Goal: Task Accomplishment & Management: Use online tool/utility

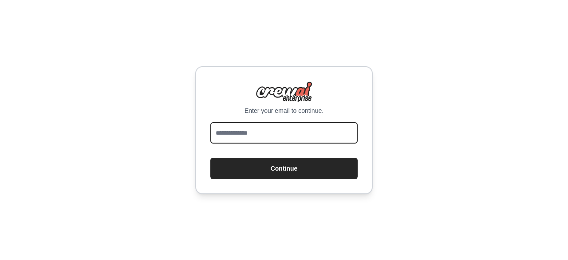
click at [258, 132] on input "email" at bounding box center [283, 132] width 147 height 21
click at [282, 135] on input "***" at bounding box center [283, 132] width 147 height 21
type input "**********"
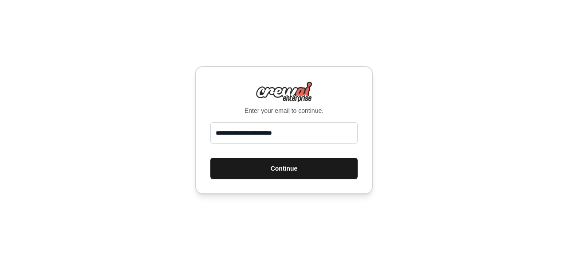
click at [295, 168] on button "Continue" at bounding box center [283, 167] width 147 height 21
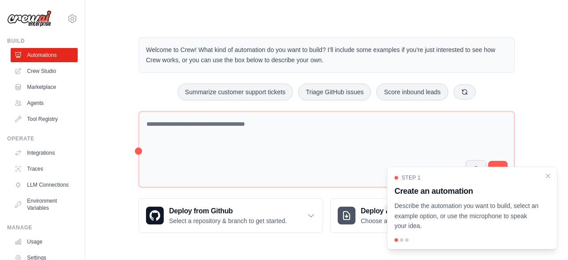
click at [400, 239] on div at bounding box center [402, 240] width 4 height 4
click at [552, 172] on icon "Close walkthrough" at bounding box center [548, 175] width 8 height 8
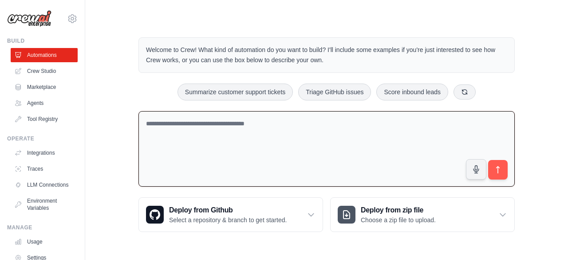
click at [428, 170] on textarea at bounding box center [326, 149] width 376 height 76
paste textarea "**********"
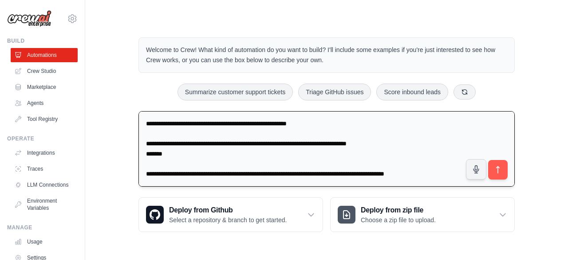
scroll to position [62, 0]
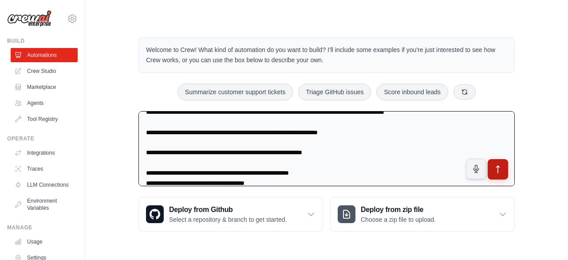
type textarea "**********"
click at [496, 166] on icon "submit" at bounding box center [497, 168] width 3 height 7
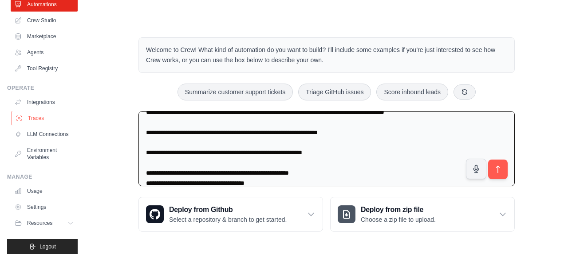
scroll to position [59, 0]
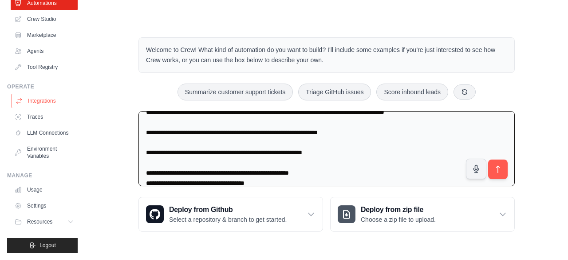
click at [50, 94] on link "Integrations" at bounding box center [45, 101] width 67 height 14
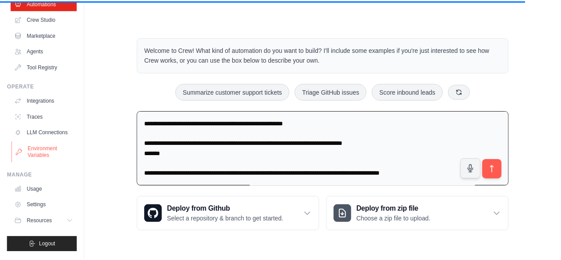
scroll to position [0, 0]
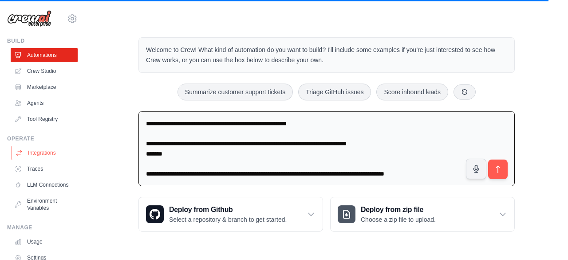
click at [51, 154] on link "Integrations" at bounding box center [45, 153] width 67 height 14
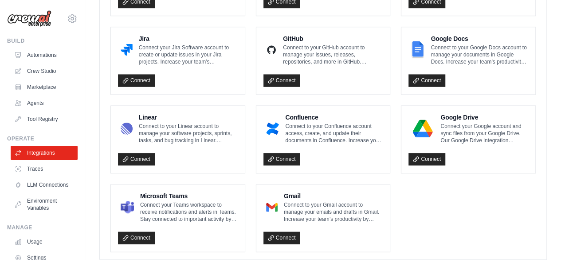
scroll to position [571, 0]
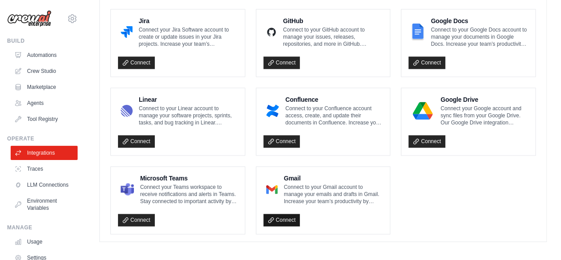
click at [286, 218] on link "Connect" at bounding box center [282, 219] width 37 height 12
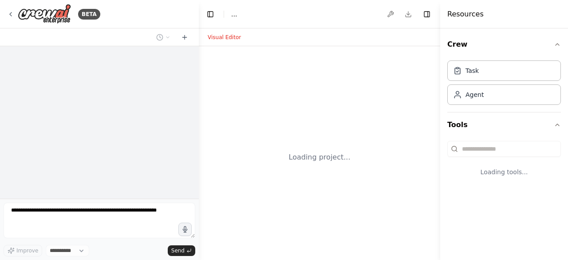
select select "****"
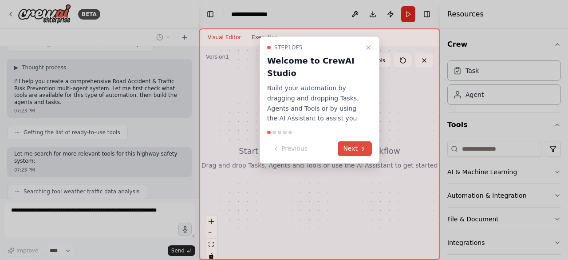
scroll to position [270, 0]
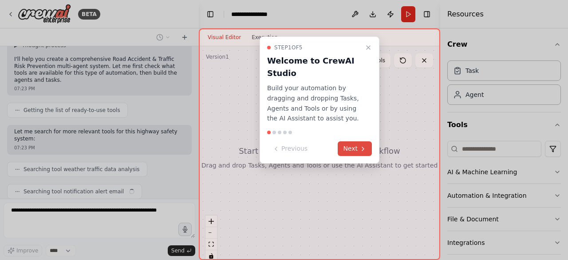
click at [347, 153] on button "Next" at bounding box center [355, 148] width 34 height 15
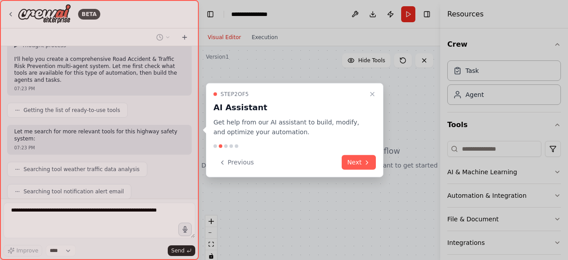
click at [347, 153] on div "Step 2 of 5 AI Assistant Get help from our AI assistant to build, modify, and o…" at bounding box center [294, 130] width 177 height 94
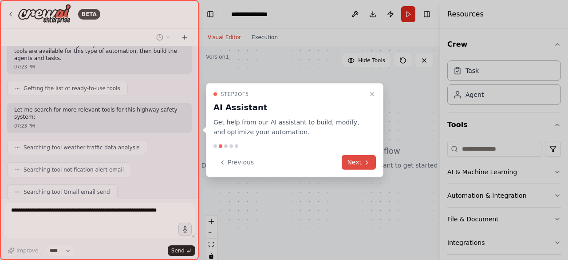
click at [358, 160] on button "Next" at bounding box center [359, 162] width 34 height 15
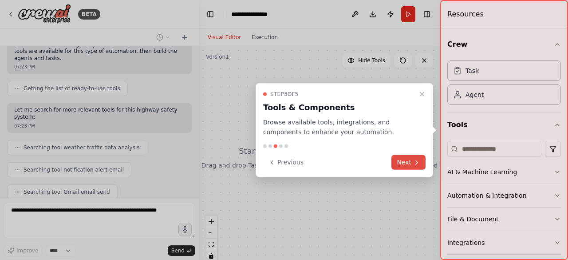
scroll to position [313, 0]
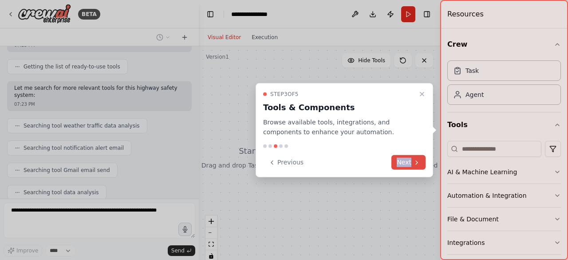
drag, startPoint x: 358, startPoint y: 160, endPoint x: 411, endPoint y: 164, distance: 53.4
click at [411, 164] on div "Previous Next" at bounding box center [344, 162] width 162 height 15
click at [411, 164] on button "Next" at bounding box center [408, 162] width 34 height 15
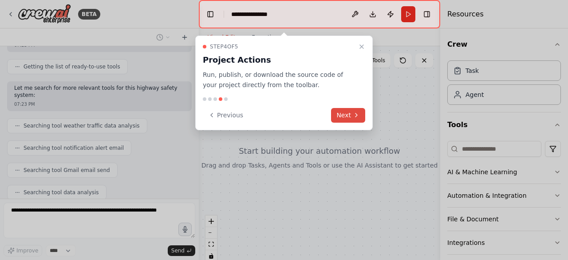
click at [341, 116] on button "Next" at bounding box center [348, 115] width 34 height 15
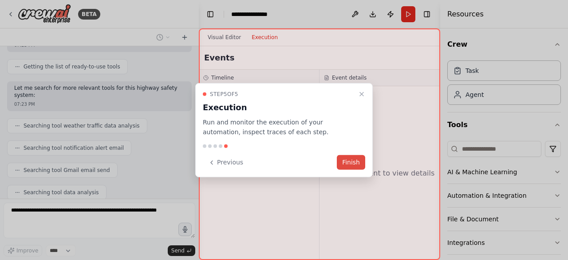
click at [350, 163] on button "Finish" at bounding box center [351, 162] width 28 height 15
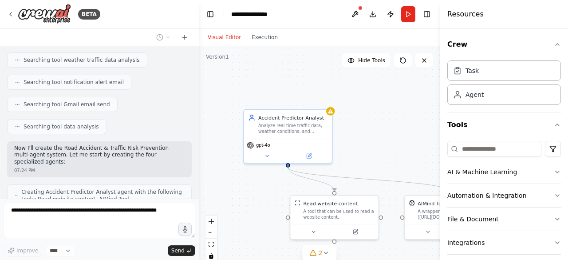
scroll to position [408, 0]
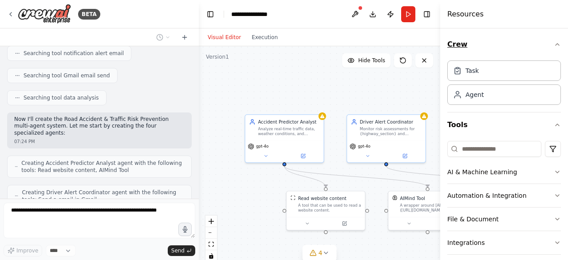
click at [554, 42] on icon "button" at bounding box center [557, 44] width 7 height 7
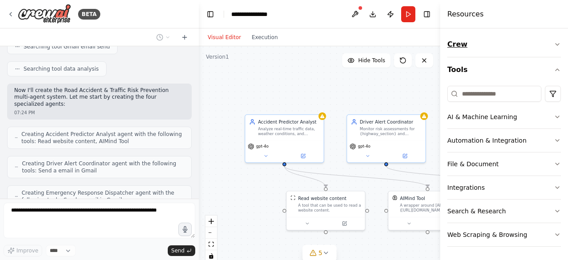
click at [555, 44] on icon "button" at bounding box center [557, 44] width 7 height 7
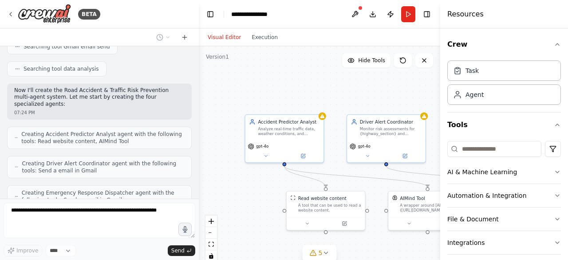
scroll to position [466, 0]
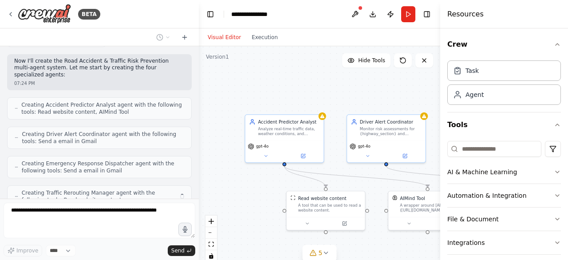
click at [394, 93] on div ".deletable-edge-delete-btn { width: 20px; height: 20px; border: 0px solid #ffff…" at bounding box center [319, 157] width 241 height 222
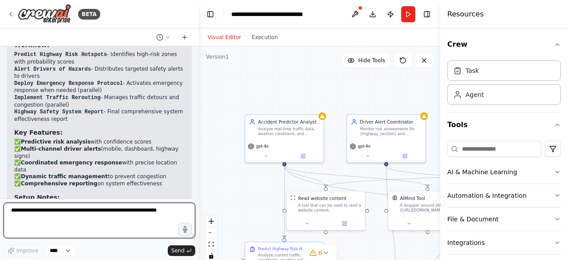
scroll to position [1211, 0]
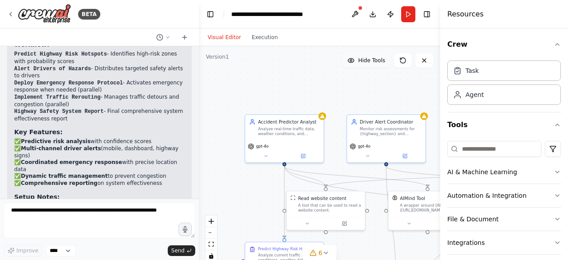
click at [363, 64] on button "Hide Tools" at bounding box center [366, 60] width 48 height 14
click at [363, 64] on button "Show Tools" at bounding box center [365, 60] width 51 height 14
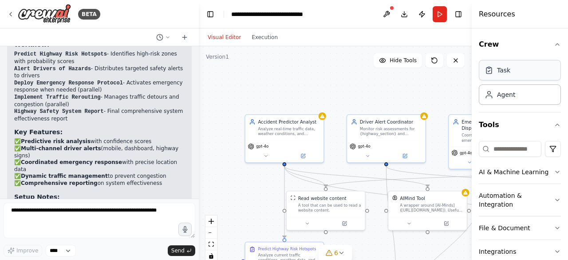
drag, startPoint x: 442, startPoint y: 73, endPoint x: 547, endPoint y: 62, distance: 105.3
click at [547, 62] on div "Resources Crew Task Agent Tools AI & Machine Learning Automation & Integration …" at bounding box center [520, 130] width 96 height 260
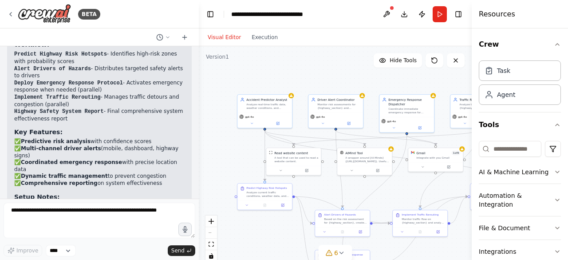
drag, startPoint x: 269, startPoint y: 67, endPoint x: 241, endPoint y: 61, distance: 28.1
click at [241, 61] on div ".deletable-edge-delete-btn { width: 20px; height: 20px; border: 0px solid #ffff…" at bounding box center [335, 157] width 273 height 222
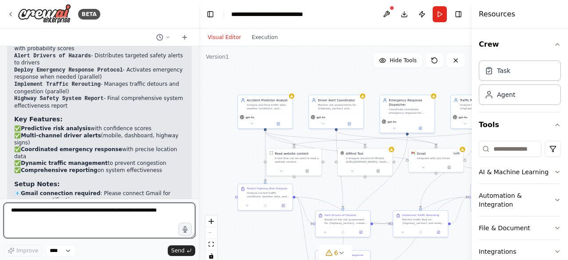
click at [84, 220] on textarea at bounding box center [100, 219] width 192 height 35
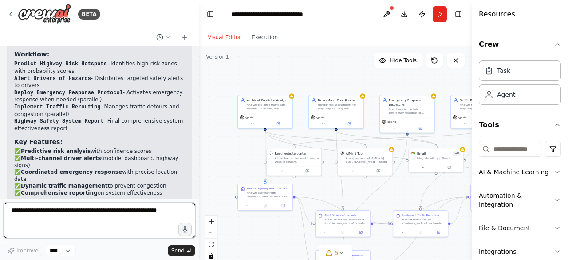
scroll to position [1201, 0]
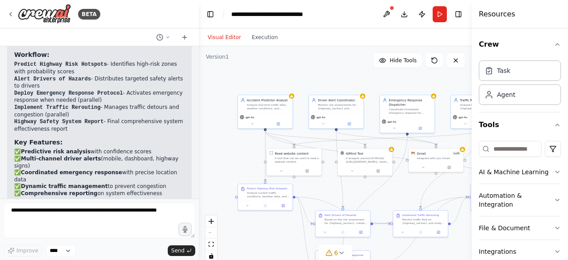
drag, startPoint x: 15, startPoint y: 128, endPoint x: 83, endPoint y: 174, distance: 82.8
click at [83, 174] on div "Highway Safety Prevention System Created! 🚦 I've successfully built your Road A…" at bounding box center [99, 108] width 170 height 343
copy div "Setup Notes: 📧 Gmail connection required : Please connect Gmail for emergency n…"
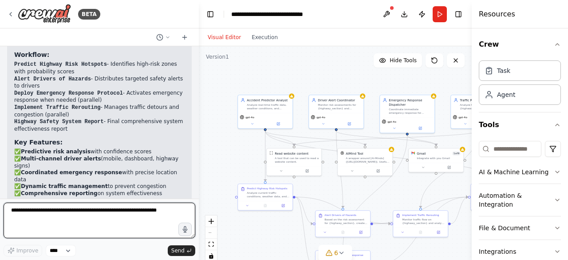
click at [97, 216] on textarea at bounding box center [100, 219] width 192 height 35
paste textarea "**********"
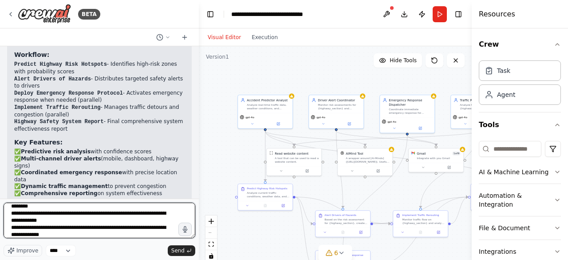
scroll to position [22, 0]
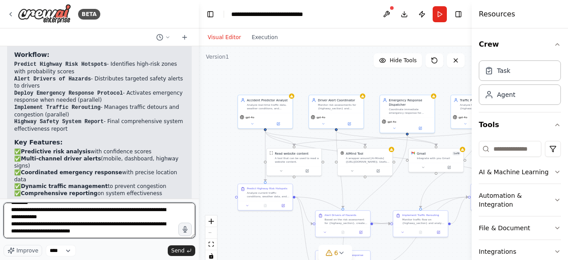
type textarea "**********"
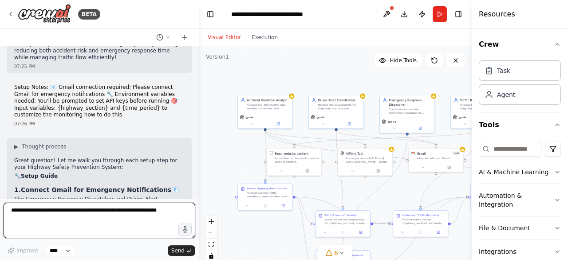
scroll to position [1435, 0]
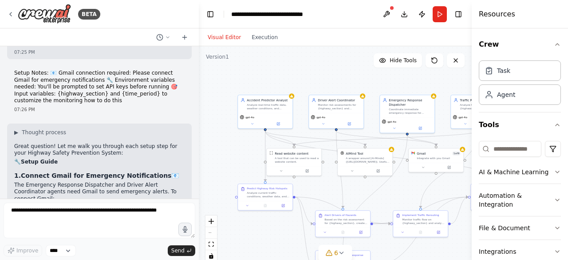
click at [275, 66] on div ".deletable-edge-delete-btn { width: 20px; height: 20px; border: 0px solid #ffff…" at bounding box center [335, 157] width 273 height 222
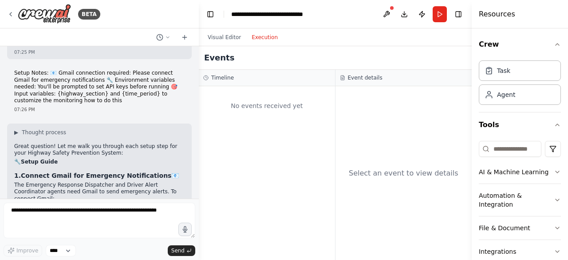
click at [266, 40] on button "Execution" at bounding box center [264, 37] width 37 height 11
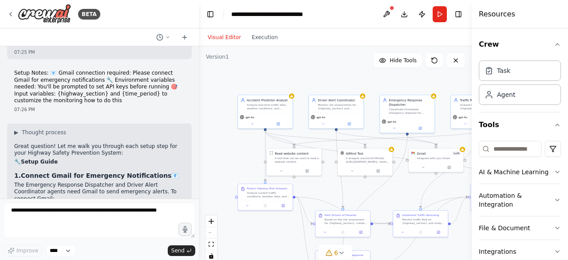
click at [227, 37] on button "Visual Editor" at bounding box center [224, 37] width 44 height 11
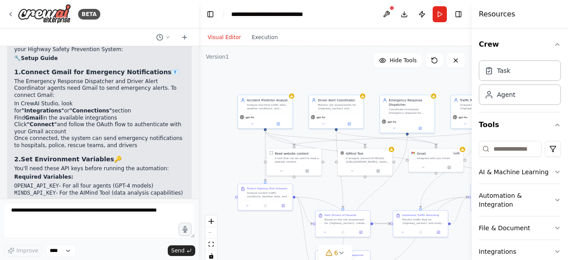
scroll to position [1522, 0]
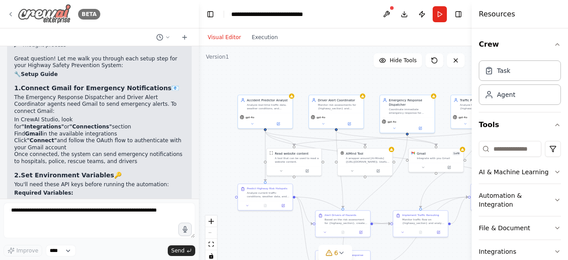
click at [12, 14] on icon at bounding box center [10, 14] width 7 height 7
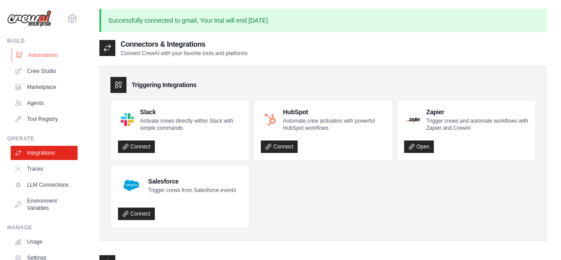
click at [51, 59] on link "Automations" at bounding box center [45, 55] width 67 height 14
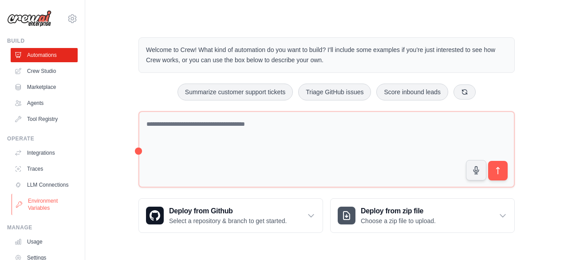
scroll to position [59, 0]
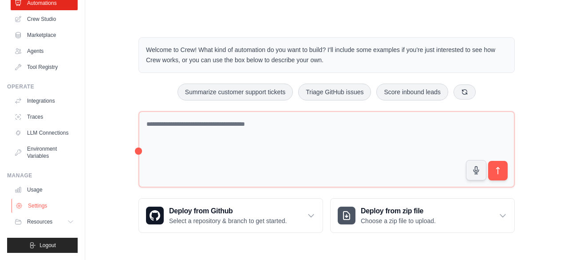
click at [55, 207] on link "Settings" at bounding box center [45, 205] width 67 height 14
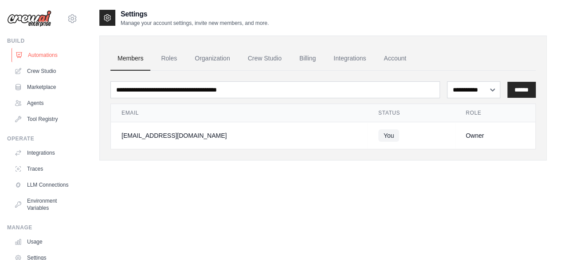
click at [42, 53] on link "Automations" at bounding box center [45, 55] width 67 height 14
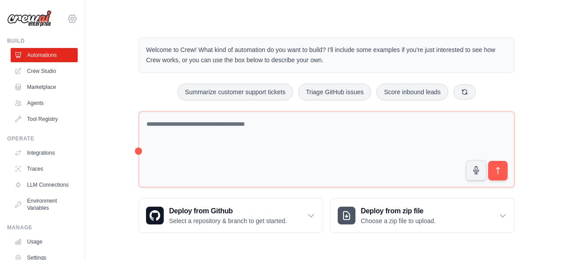
click at [67, 22] on icon at bounding box center [72, 18] width 11 height 11
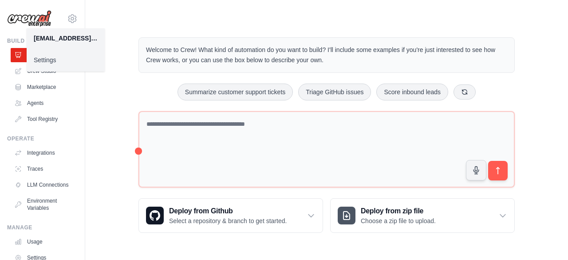
click at [64, 40] on div "sashankvarma920@gmail.com" at bounding box center [66, 38] width 64 height 9
click at [114, 151] on div "Welcome to Crew! What kind of automation do you want to build? I'll include som…" at bounding box center [326, 135] width 454 height 224
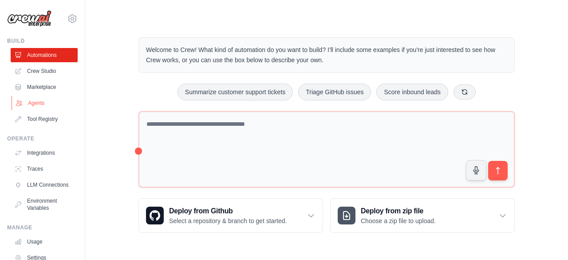
click at [49, 102] on link "Agents" at bounding box center [45, 103] width 67 height 14
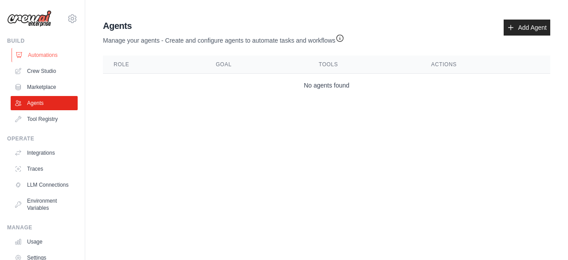
click at [46, 59] on link "Automations" at bounding box center [45, 55] width 67 height 14
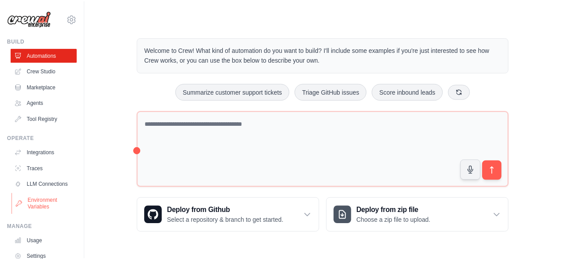
scroll to position [59, 0]
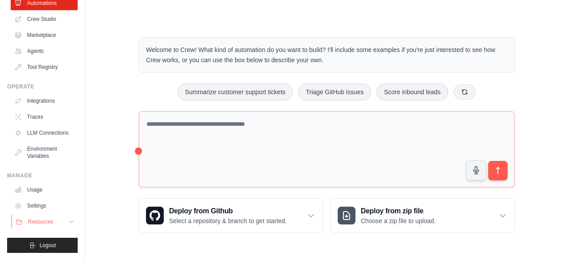
click at [59, 221] on button "Resources" at bounding box center [45, 221] width 67 height 14
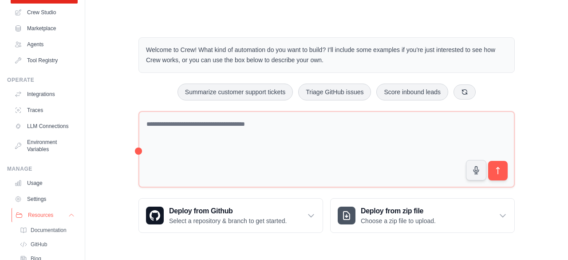
click at [59, 221] on button "Resources" at bounding box center [45, 215] width 67 height 14
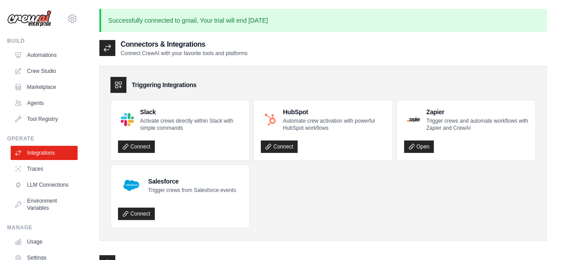
scroll to position [60, 0]
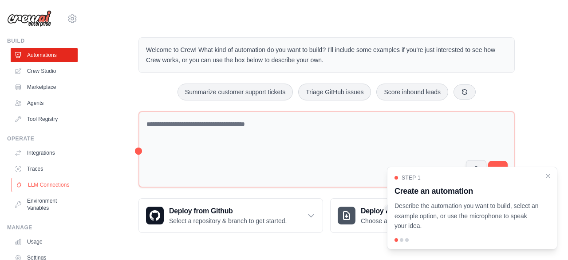
scroll to position [59, 0]
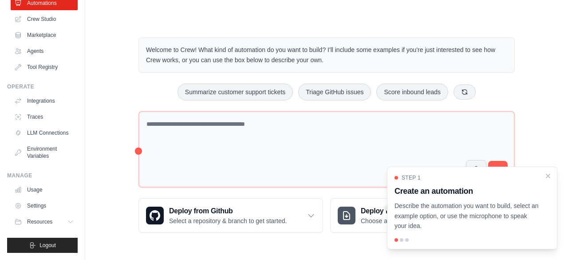
click at [49, 213] on ul "Usage Settings Resources Documentation Blog" at bounding box center [44, 205] width 67 height 46
click at [57, 225] on button "Resources" at bounding box center [45, 221] width 67 height 14
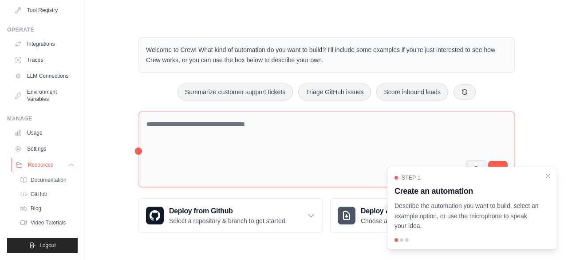
scroll to position [0, 0]
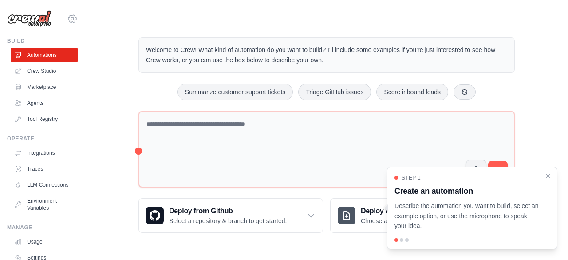
click at [71, 17] on icon at bounding box center [72, 18] width 3 height 3
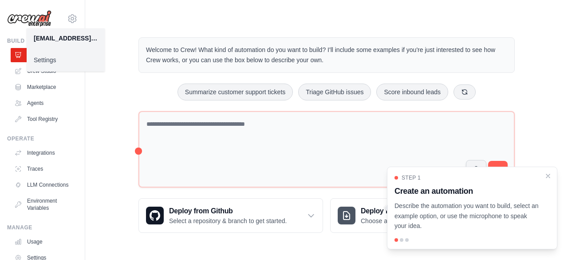
click at [79, 40] on div "[EMAIL_ADDRESS][DOMAIN_NAME]" at bounding box center [66, 38] width 64 height 9
click at [335, 41] on div "Welcome to Crew! What kind of automation do you want to build? I'll include som…" at bounding box center [326, 54] width 376 height 35
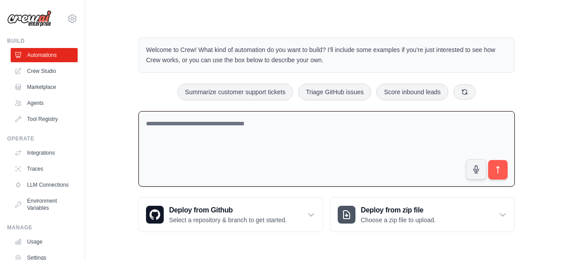
click at [341, 131] on textarea at bounding box center [326, 149] width 376 height 76
type textarea "**********"
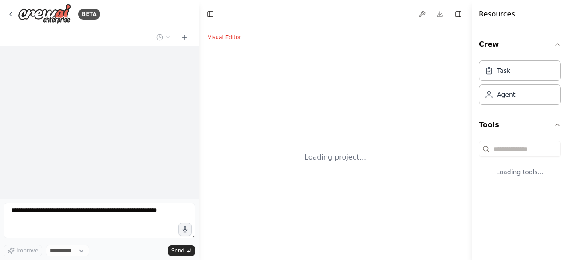
select select "****"
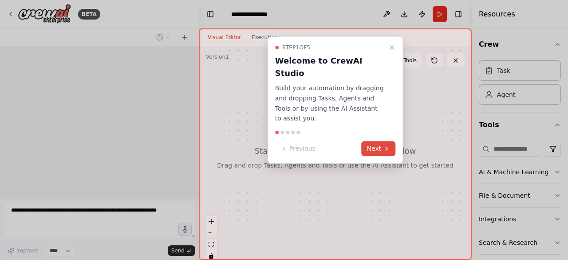
click at [373, 141] on button "Next" at bounding box center [379, 148] width 34 height 15
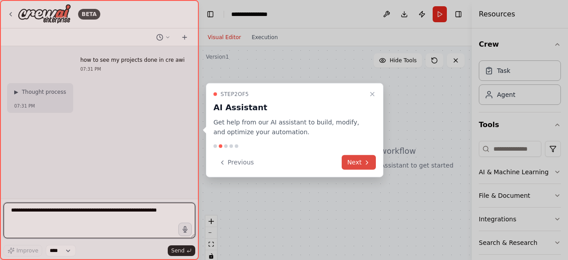
click at [370, 165] on icon at bounding box center [366, 161] width 7 height 7
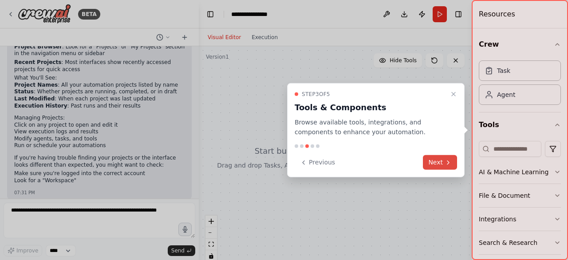
click at [447, 162] on icon at bounding box center [447, 161] width 7 height 7
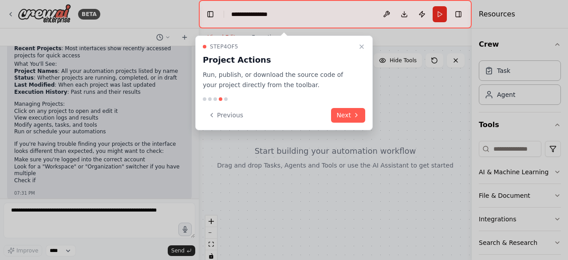
click at [447, 162] on div at bounding box center [284, 130] width 568 height 260
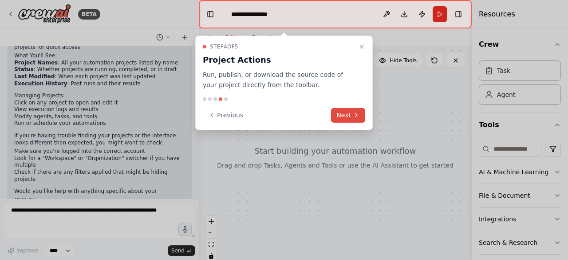
scroll to position [140, 0]
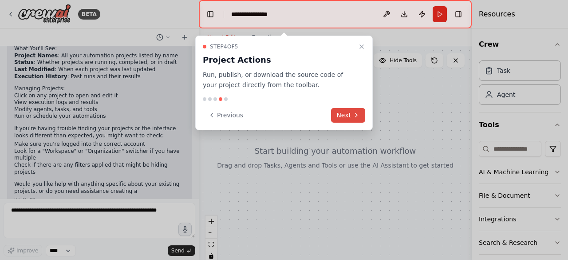
click at [354, 121] on button "Next" at bounding box center [348, 115] width 34 height 15
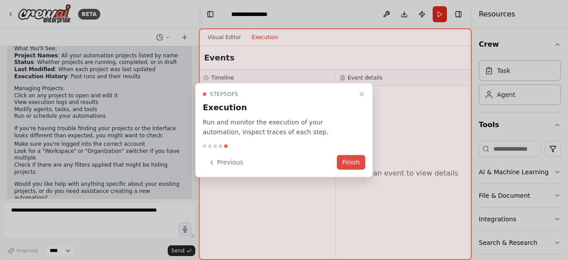
click at [362, 163] on button "Finish" at bounding box center [351, 162] width 28 height 15
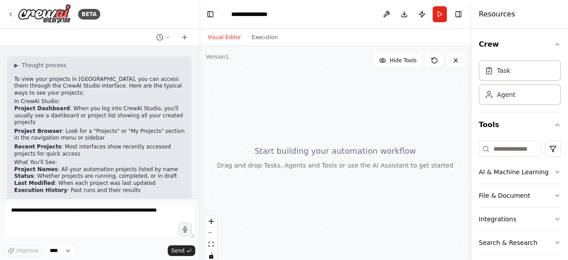
scroll to position [0, 0]
click at [99, 131] on p "Project Browser : Look for a "Projects" or "My Projects" section in the navigat…" at bounding box center [99, 133] width 170 height 14
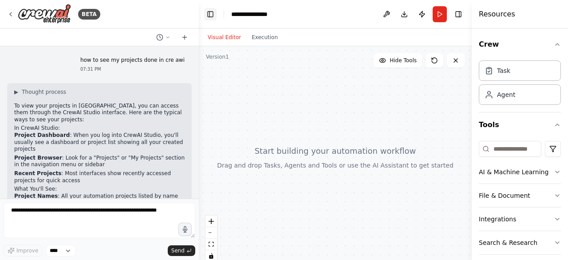
click at [212, 16] on button "Toggle Left Sidebar" at bounding box center [210, 14] width 12 height 12
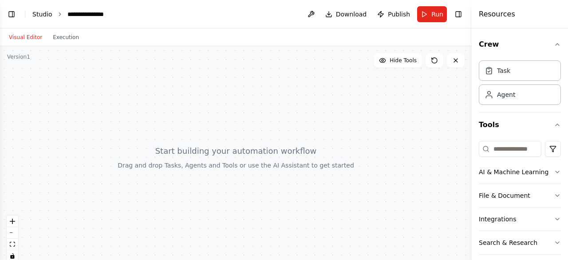
click at [44, 15] on link "Studio" at bounding box center [42, 14] width 20 height 7
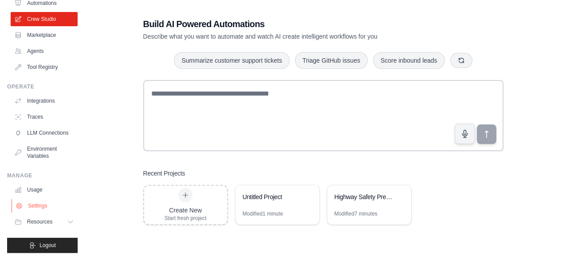
scroll to position [55, 0]
click at [346, 200] on div "Highway Safety Prevention System" at bounding box center [364, 196] width 61 height 9
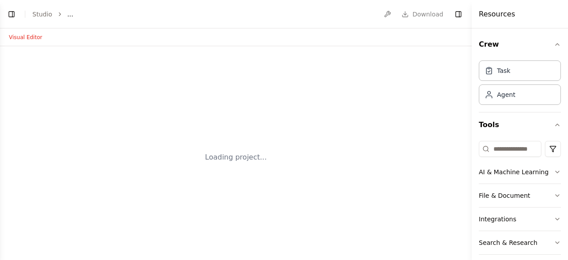
select select "****"
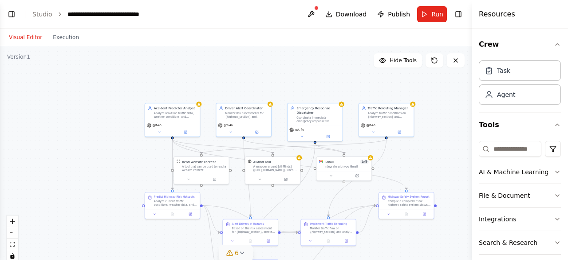
click at [240, 253] on icon at bounding box center [242, 252] width 7 height 7
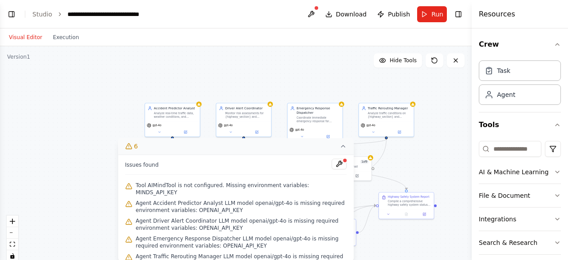
scroll to position [15, 0]
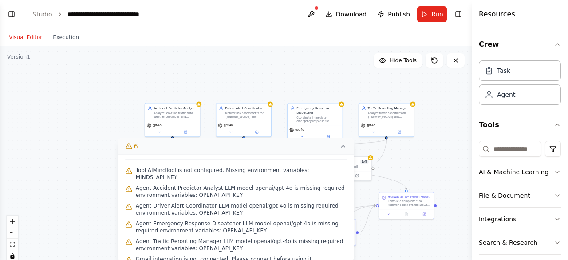
click at [343, 148] on icon at bounding box center [342, 145] width 7 height 7
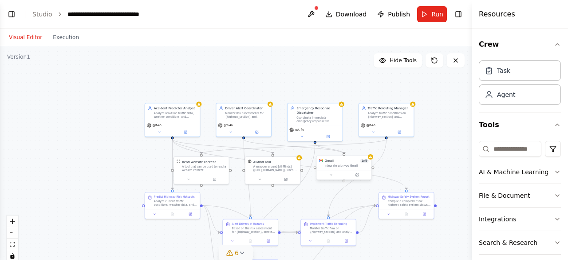
click at [350, 166] on div "Integrate with you Gmail" at bounding box center [346, 166] width 44 height 4
click at [350, 166] on div "Integrate with you Gmail" at bounding box center [348, 166] width 44 height 4
click at [434, 20] on button "Run" at bounding box center [432, 14] width 30 height 16
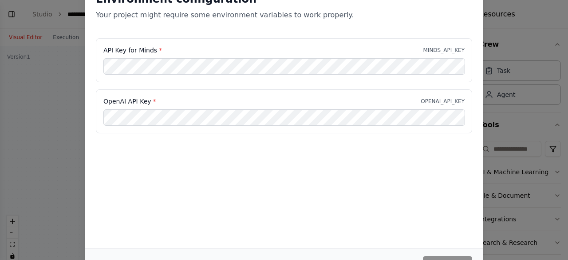
scroll to position [0, 0]
click at [225, 98] on div "OpenAI API Key * OPENAI_API_KEY" at bounding box center [283, 101] width 361 height 9
drag, startPoint x: 96, startPoint y: 51, endPoint x: 181, endPoint y: 74, distance: 87.7
click at [181, 74] on div "API Key for Minds * MINDS_API_KEY" at bounding box center [284, 60] width 376 height 44
copy div "API Key for Minds * MINDS_API_KEY"
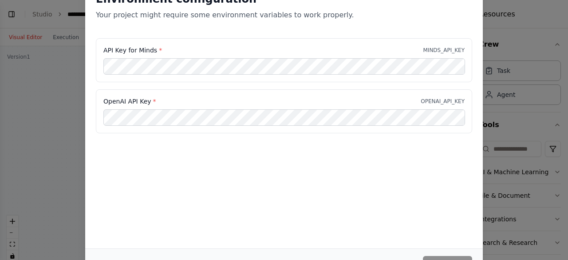
click at [460, 14] on p "Your project might require some environment variables to work properly." at bounding box center [284, 15] width 376 height 11
click at [537, 62] on div "Environment configuration Your project might require some environment variables…" at bounding box center [284, 130] width 568 height 260
click at [12, 212] on div "Environment configuration Your project might require some environment variables…" at bounding box center [284, 130] width 568 height 260
drag, startPoint x: 12, startPoint y: 212, endPoint x: 295, endPoint y: 214, distance: 283.0
click at [295, 214] on div "Environment configuration Your project might require some environment variables…" at bounding box center [284, 130] width 568 height 260
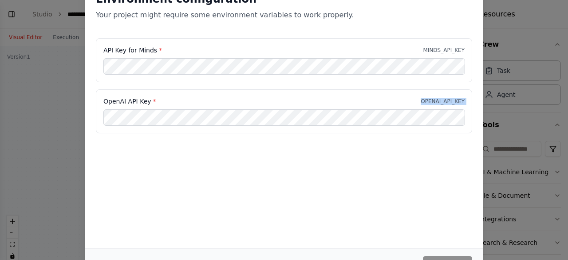
click at [328, 204] on div "Environment configuration Your project might require some environment variables…" at bounding box center [283, 114] width 397 height 267
click at [451, 257] on button "Continue" at bounding box center [447, 264] width 49 height 16
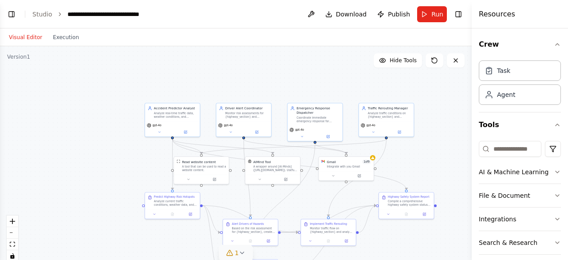
click at [207, 94] on div ".deletable-edge-delete-btn { width: 20px; height: 20px; border: 0px solid #ffff…" at bounding box center [236, 157] width 472 height 222
click at [430, 18] on button "Run" at bounding box center [432, 14] width 30 height 16
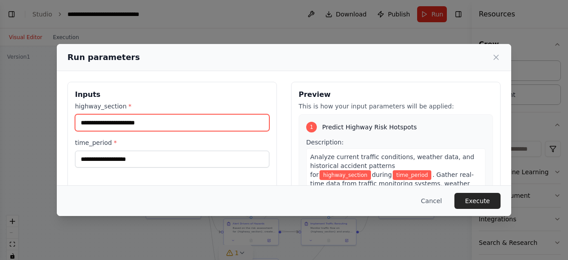
click at [202, 126] on input "highway_section *" at bounding box center [172, 122] width 194 height 17
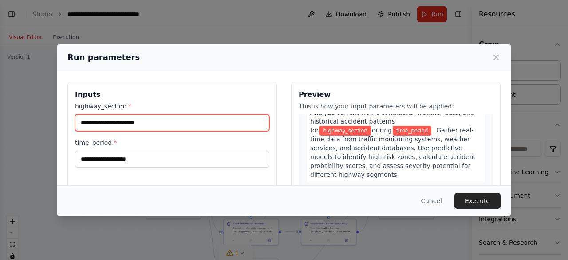
scroll to position [46, 0]
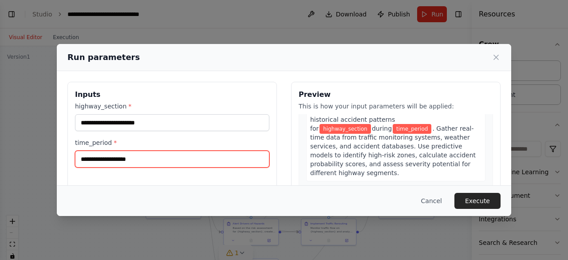
click at [212, 163] on input "time_period *" at bounding box center [172, 158] width 194 height 17
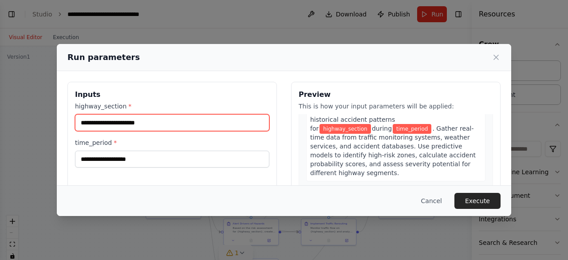
click at [170, 126] on input "highway_section *" at bounding box center [172, 122] width 194 height 17
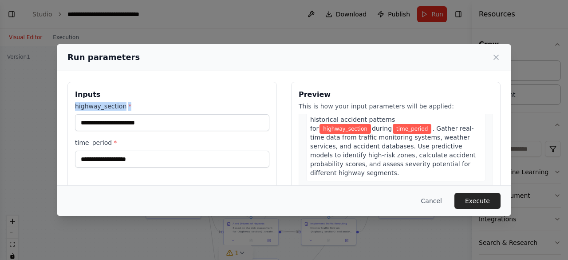
drag, startPoint x: 76, startPoint y: 102, endPoint x: 134, endPoint y: 102, distance: 57.2
click at [134, 102] on label "highway_section *" at bounding box center [172, 106] width 194 height 9
copy label "highway_section *"
click at [134, 102] on label "highway_section *" at bounding box center [172, 106] width 194 height 9
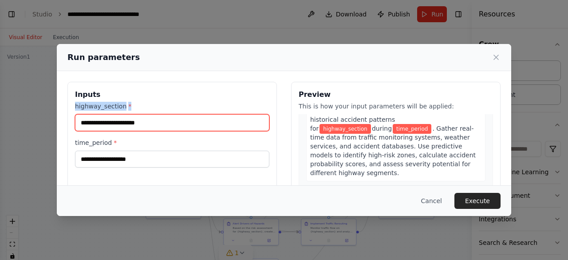
click at [134, 114] on input "highway_section *" at bounding box center [172, 122] width 194 height 17
paste input "**********"
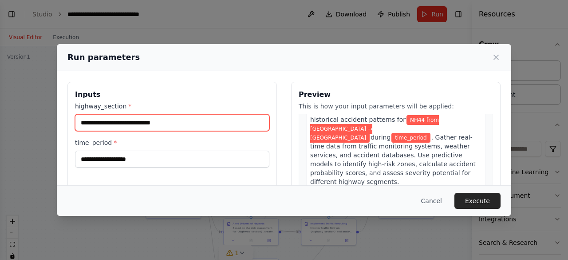
type input "**********"
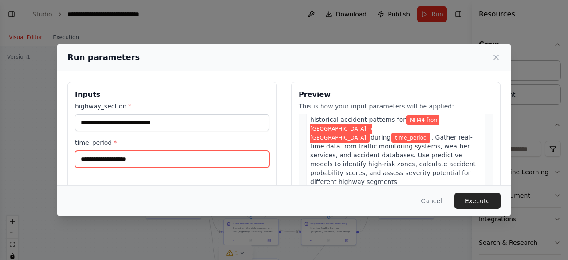
click at [162, 151] on input "time_period *" at bounding box center [172, 158] width 194 height 17
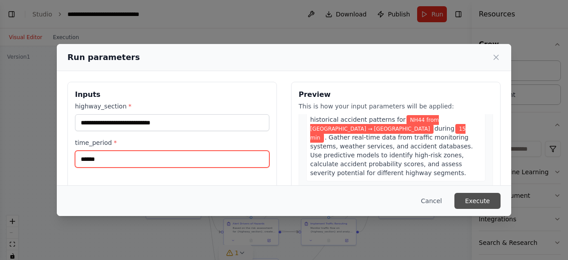
type input "******"
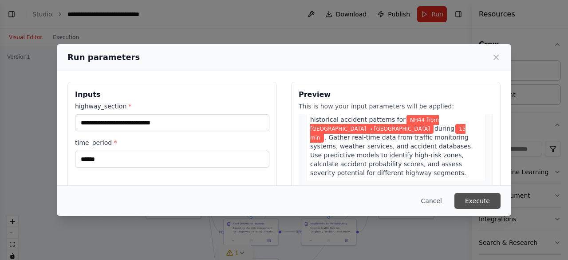
click at [481, 198] on button "Execute" at bounding box center [477, 201] width 46 height 16
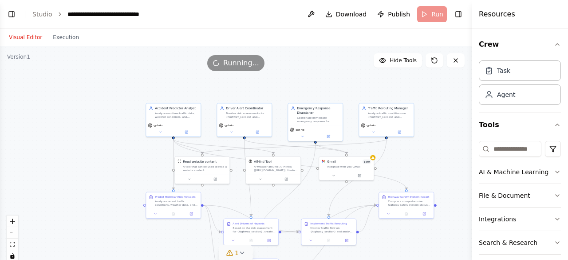
click at [481, 198] on button "File & Document" at bounding box center [520, 195] width 82 height 23
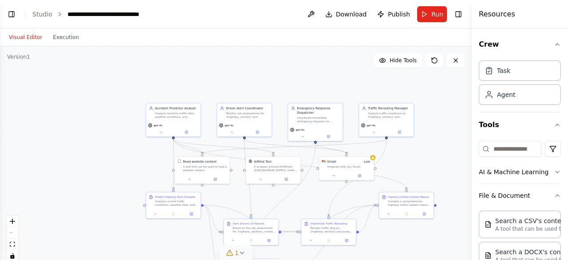
click at [67, 46] on div ".deletable-edge-delete-btn { width: 20px; height: 20px; border: 0px solid #ffff…" at bounding box center [236, 157] width 472 height 222
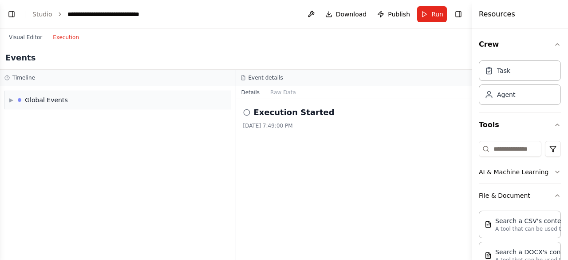
click at [67, 40] on button "Execution" at bounding box center [65, 37] width 37 height 11
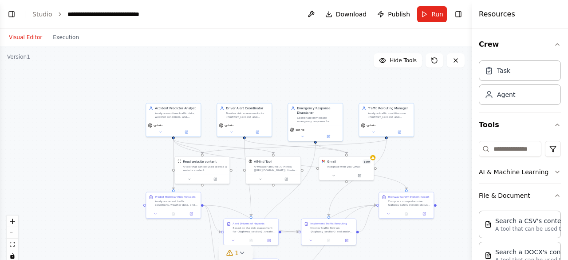
click at [25, 35] on button "Visual Editor" at bounding box center [26, 37] width 44 height 11
click at [507, 90] on div "Agent" at bounding box center [506, 94] width 18 height 9
click at [507, 96] on div "Agent" at bounding box center [506, 94] width 18 height 9
click at [237, 253] on span "1" at bounding box center [237, 252] width 4 height 9
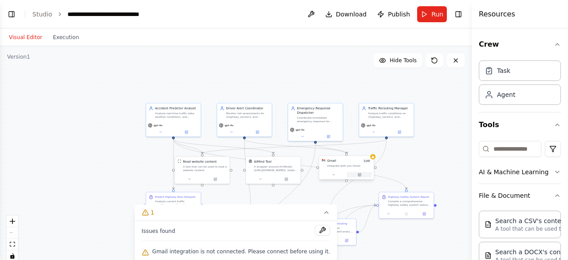
click at [363, 173] on button at bounding box center [359, 174] width 25 height 5
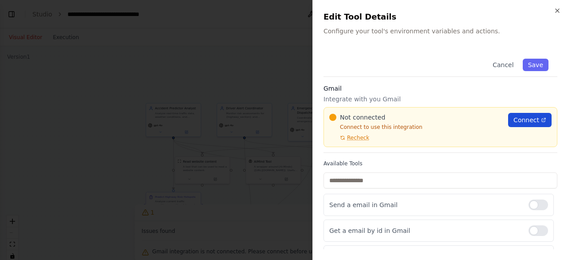
click at [522, 122] on span "Connect" at bounding box center [526, 119] width 26 height 9
click at [513, 116] on span "Connect" at bounding box center [526, 119] width 26 height 9
click at [559, 11] on icon "button" at bounding box center [557, 10] width 7 height 7
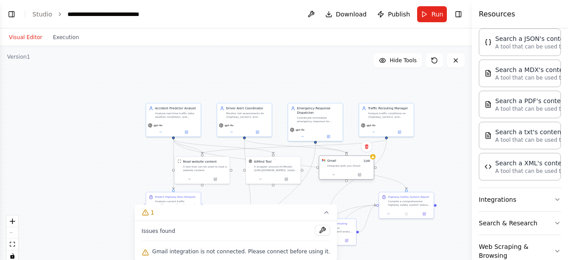
scroll to position [246, 0]
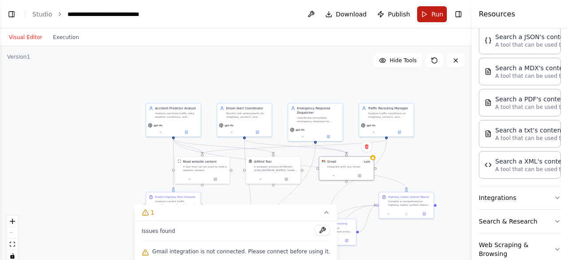
click at [431, 20] on button "Run" at bounding box center [432, 14] width 30 height 16
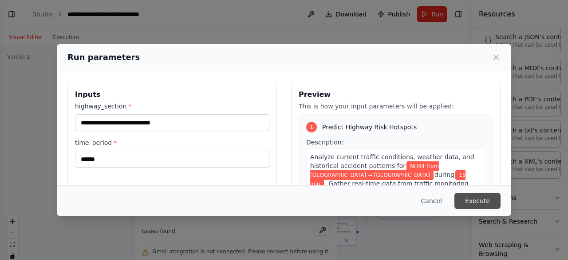
click at [476, 202] on button "Execute" at bounding box center [477, 201] width 46 height 16
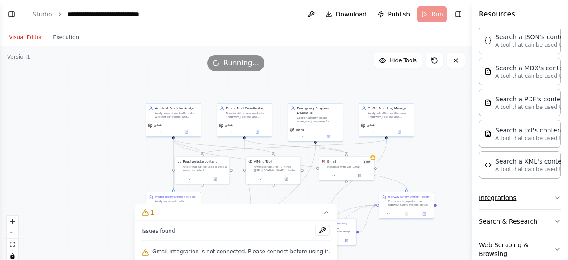
scroll to position [262, 0]
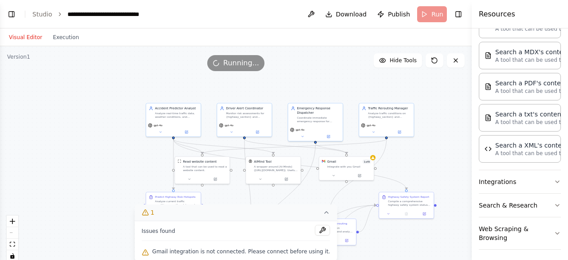
click at [318, 217] on button "1" at bounding box center [235, 212] width 203 height 16
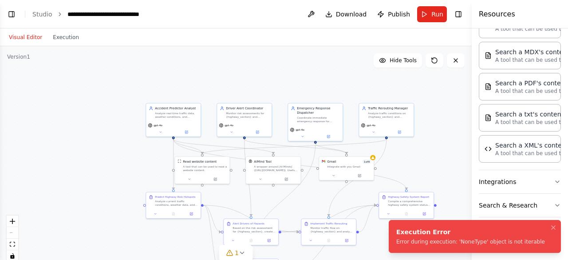
click at [397, 243] on div "Error during execution: 'NoneType' object is not iterable" at bounding box center [470, 241] width 149 height 7
click at [236, 252] on span "1" at bounding box center [237, 252] width 4 height 9
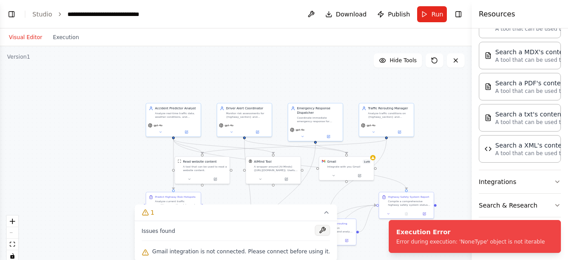
click at [315, 230] on button at bounding box center [322, 229] width 15 height 11
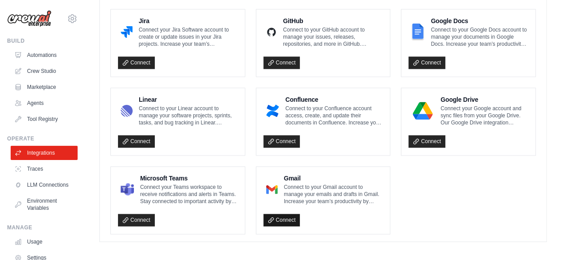
click at [277, 216] on link "Connect" at bounding box center [282, 219] width 37 height 12
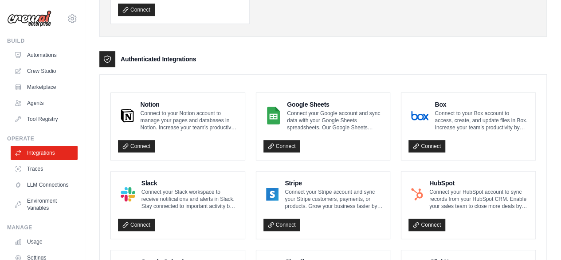
scroll to position [121, 0]
